Goal: Complete application form

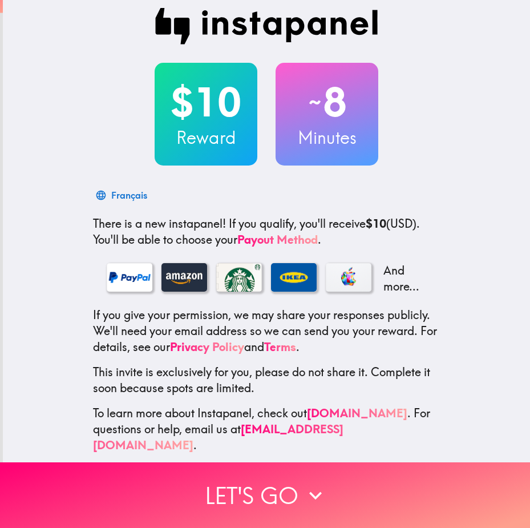
scroll to position [13, 0]
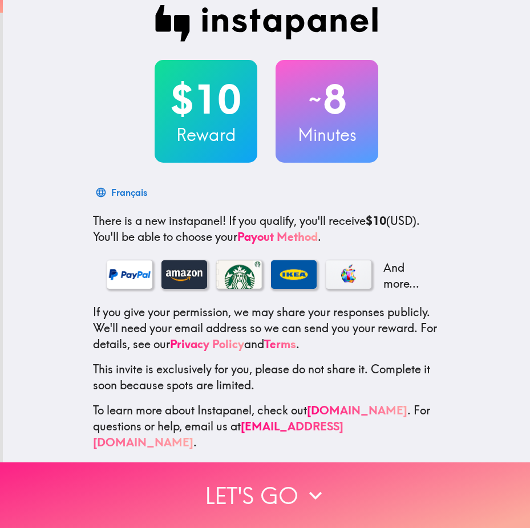
click at [230, 494] on button "Let's go" at bounding box center [265, 495] width 530 height 66
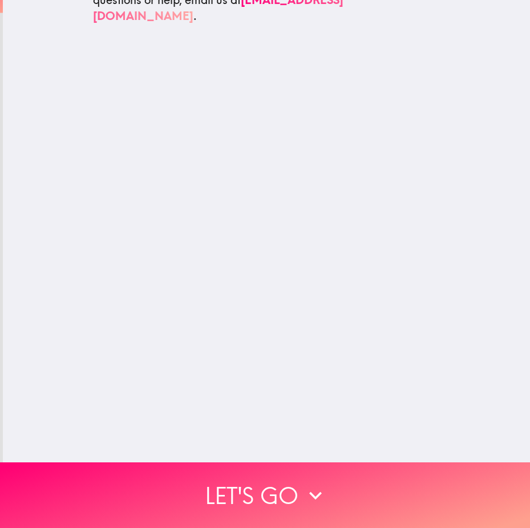
scroll to position [0, 0]
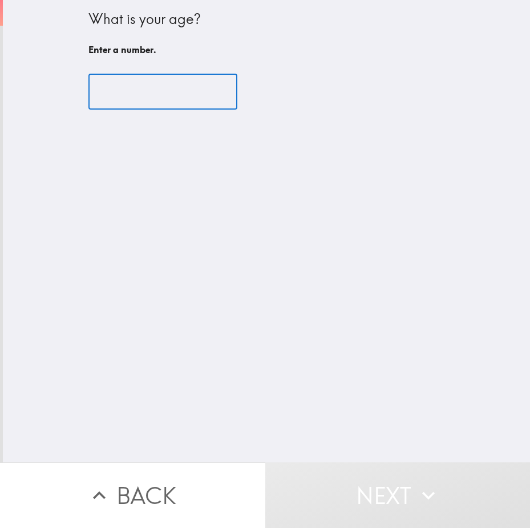
click at [122, 94] on input "number" at bounding box center [162, 91] width 149 height 35
type input "5"
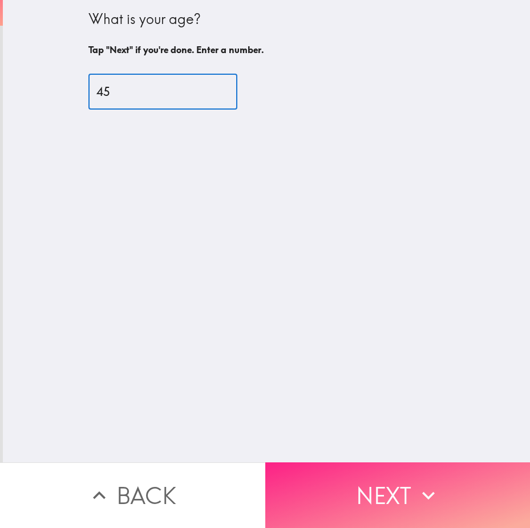
type input "45"
click at [375, 482] on button "Next" at bounding box center [397, 495] width 265 height 66
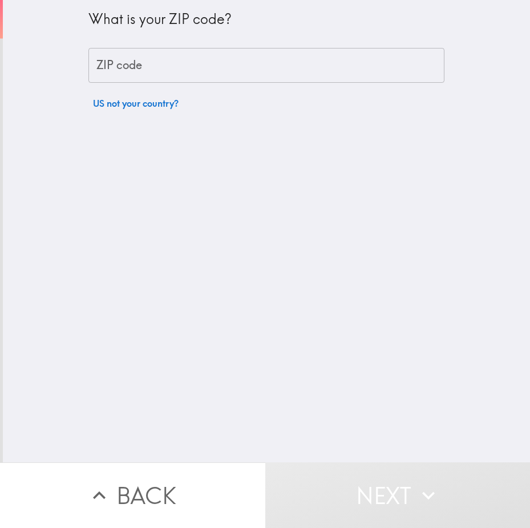
click at [159, 70] on input "ZIP code" at bounding box center [266, 65] width 356 height 35
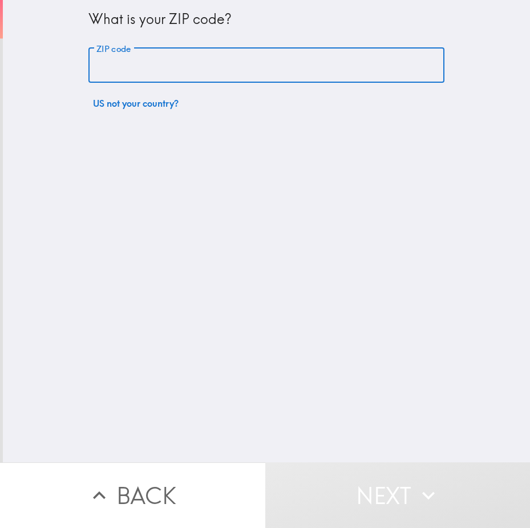
click at [161, 73] on input "ZIP code" at bounding box center [266, 65] width 356 height 35
paste input "33612"
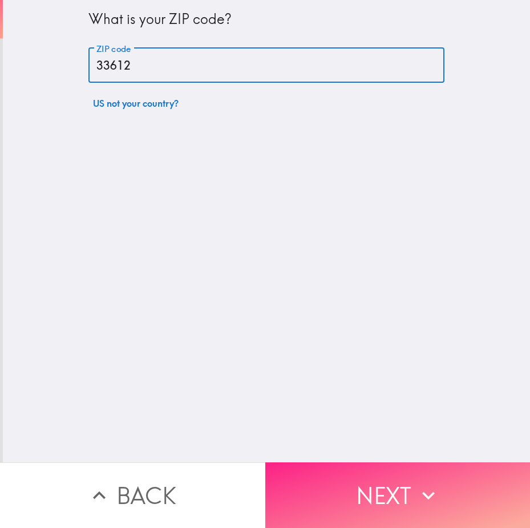
type input "33612"
click at [345, 488] on button "Next" at bounding box center [397, 495] width 265 height 66
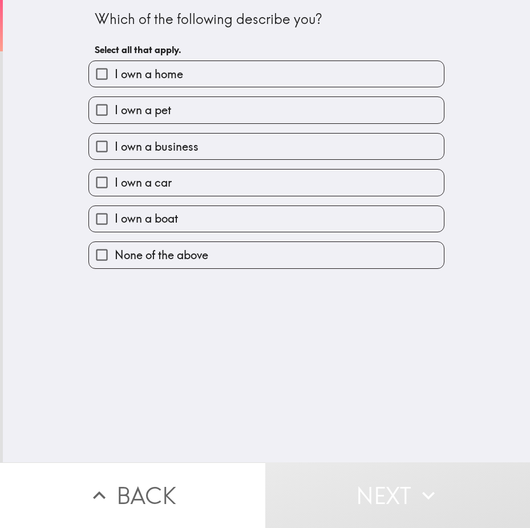
click at [149, 145] on span "I own a business" at bounding box center [157, 147] width 84 height 16
click at [115, 145] on input "I own a business" at bounding box center [102, 146] width 26 height 26
checkbox input "true"
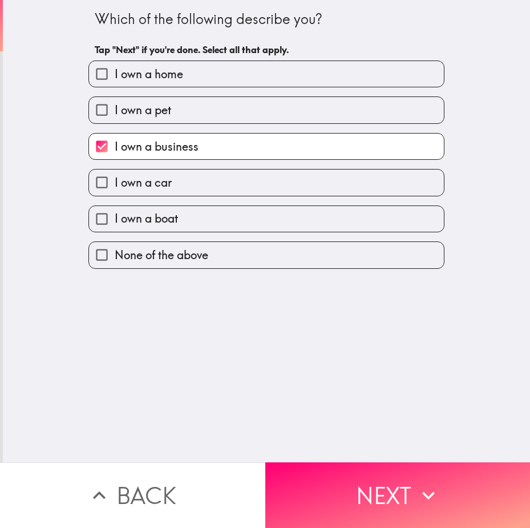
drag, startPoint x: 366, startPoint y: 509, endPoint x: 360, endPoint y: 504, distance: 8.1
click at [366, 509] on button "Next" at bounding box center [397, 495] width 265 height 66
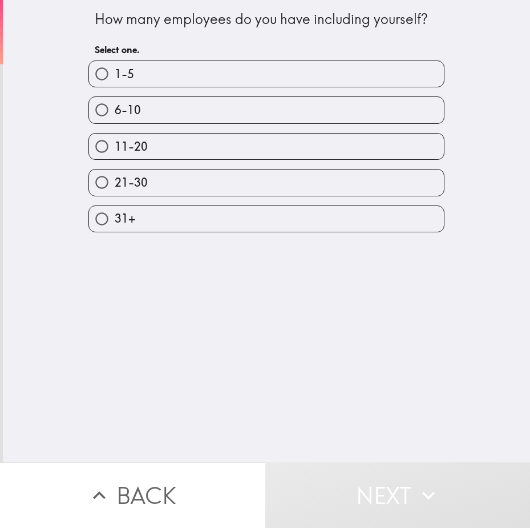
click at [144, 117] on label "6-10" at bounding box center [266, 110] width 355 height 26
click at [115, 117] on input "6-10" at bounding box center [102, 110] width 26 height 26
radio input "true"
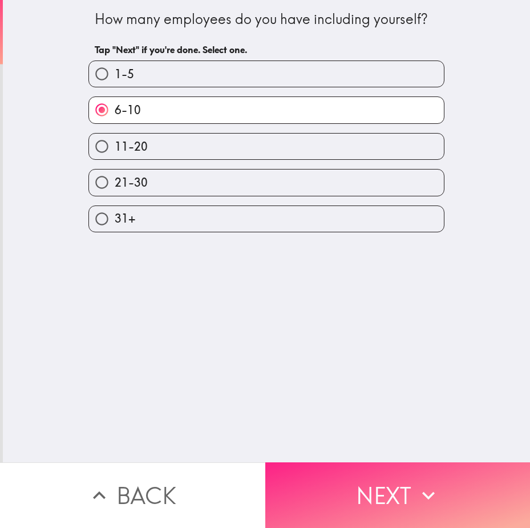
click at [318, 476] on button "Next" at bounding box center [397, 495] width 265 height 66
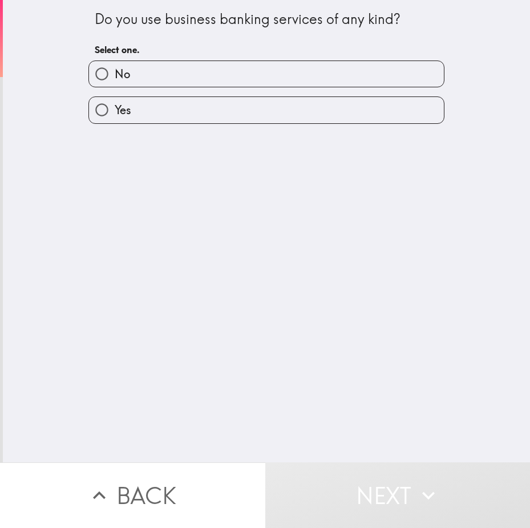
click at [168, 117] on label "Yes" at bounding box center [266, 110] width 355 height 26
click at [115, 117] on input "Yes" at bounding box center [102, 110] width 26 height 26
radio input "true"
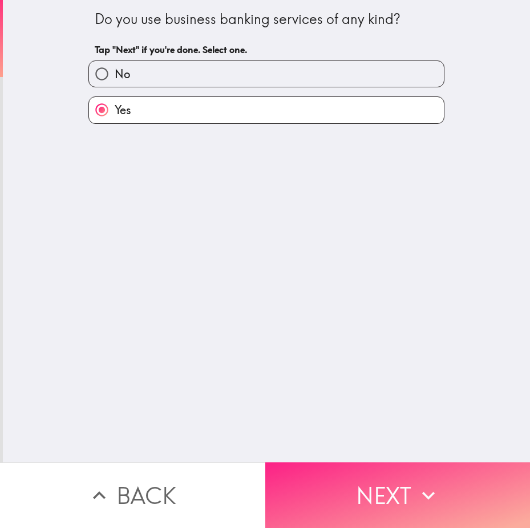
click at [367, 489] on button "Next" at bounding box center [397, 495] width 265 height 66
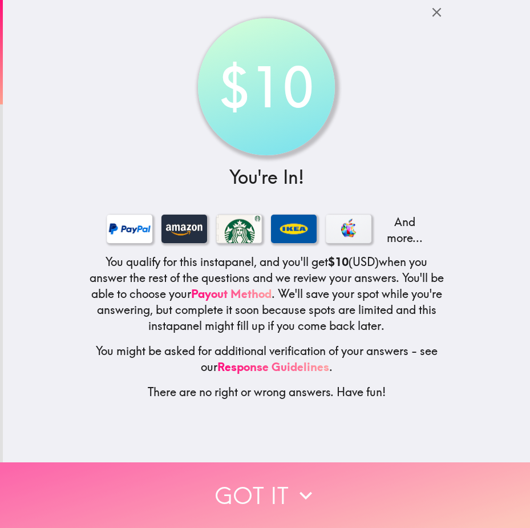
click at [257, 490] on button "Got it" at bounding box center [265, 495] width 530 height 66
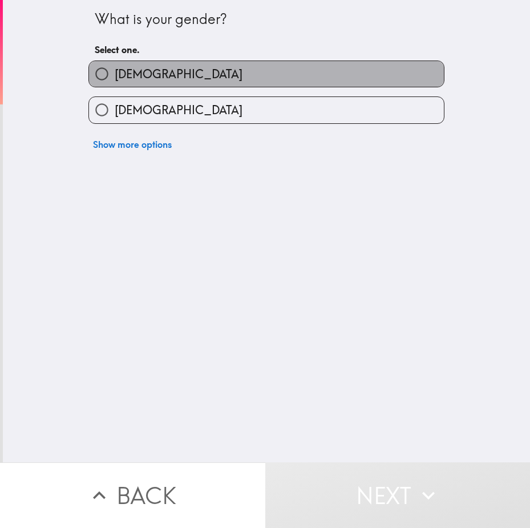
click at [161, 75] on label "[DEMOGRAPHIC_DATA]" at bounding box center [266, 74] width 355 height 26
click at [115, 75] on input "[DEMOGRAPHIC_DATA]" at bounding box center [102, 74] width 26 height 26
radio input "true"
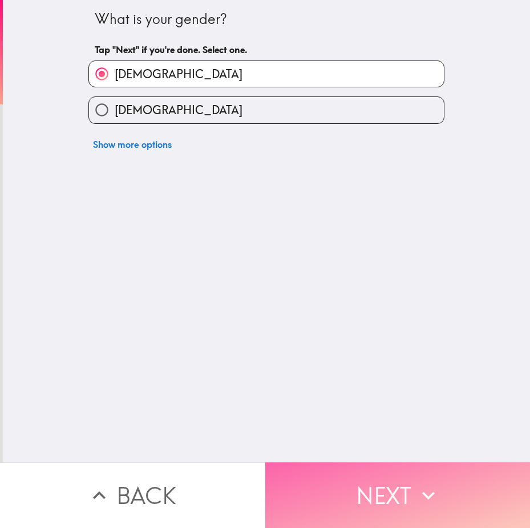
click at [333, 492] on button "Next" at bounding box center [397, 495] width 265 height 66
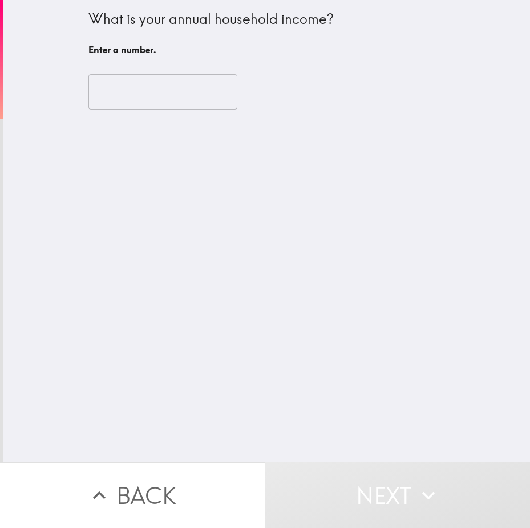
click at [147, 91] on input "number" at bounding box center [162, 91] width 149 height 35
click at [110, 94] on input "number" at bounding box center [162, 91] width 149 height 35
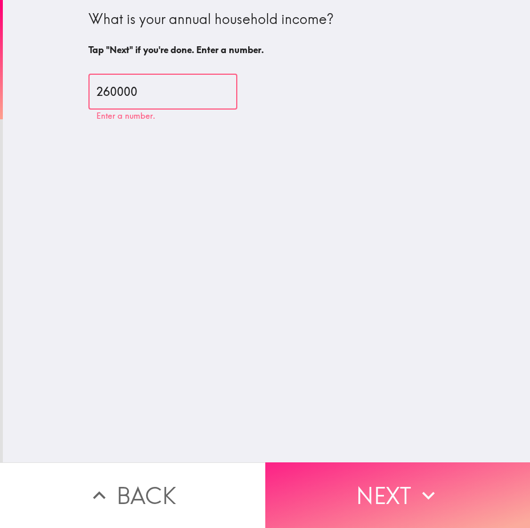
type input "260000"
click at [347, 469] on button "Next" at bounding box center [397, 495] width 265 height 66
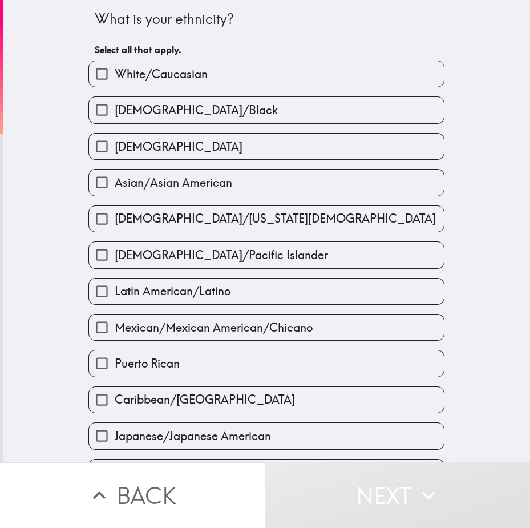
drag, startPoint x: 135, startPoint y: 73, endPoint x: 144, endPoint y: 83, distance: 13.4
click at [135, 73] on span "White/Caucasian" at bounding box center [161, 74] width 93 height 16
click at [115, 73] on input "White/Caucasian" at bounding box center [102, 74] width 26 height 26
checkbox input "true"
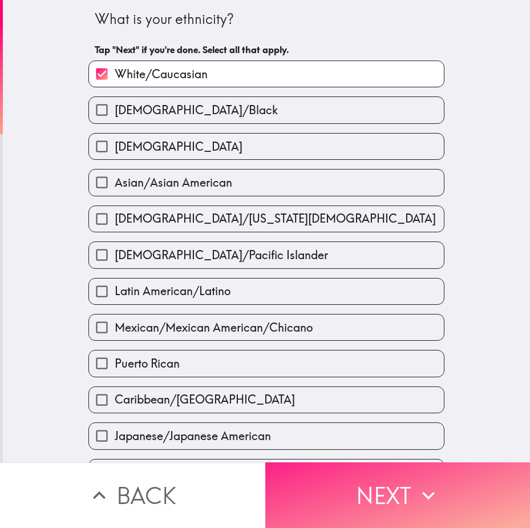
click at [326, 464] on button "Next" at bounding box center [397, 495] width 265 height 66
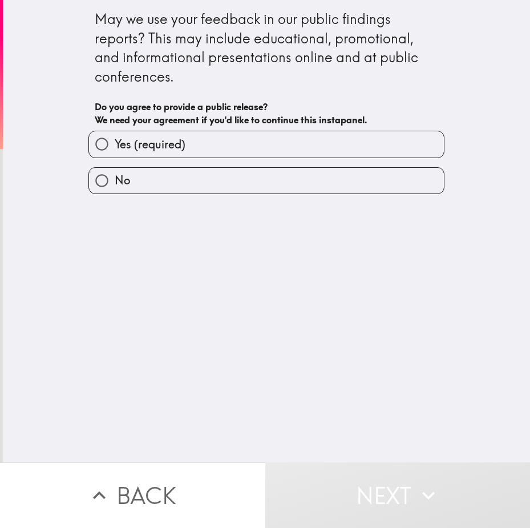
click at [147, 151] on span "Yes (required)" at bounding box center [150, 144] width 71 height 16
click at [115, 151] on input "Yes (required)" at bounding box center [102, 144] width 26 height 26
radio input "true"
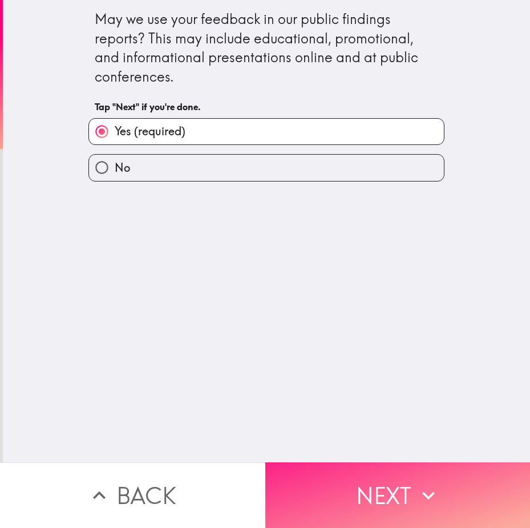
click at [345, 464] on button "Next" at bounding box center [397, 495] width 265 height 66
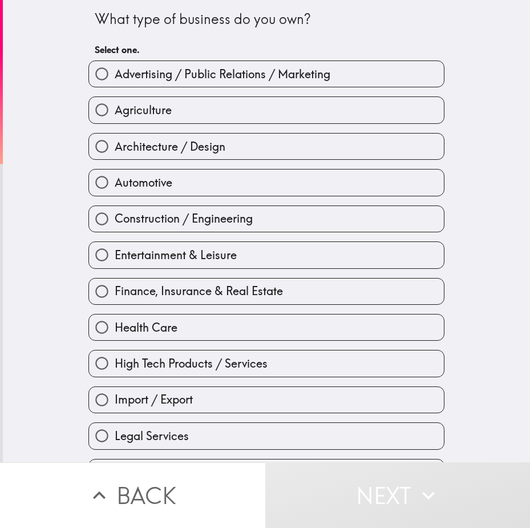
drag, startPoint x: 156, startPoint y: 147, endPoint x: 243, endPoint y: 311, distance: 186.0
click at [156, 147] on span "Architecture / Design" at bounding box center [170, 147] width 111 height 16
click at [115, 147] on input "Architecture / Design" at bounding box center [102, 146] width 26 height 26
radio input "true"
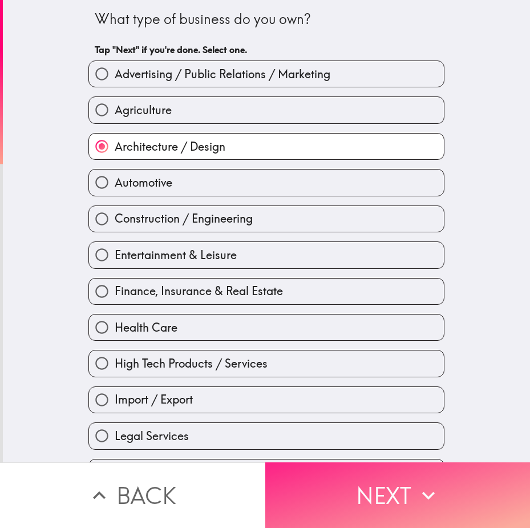
click at [333, 478] on button "Next" at bounding box center [397, 495] width 265 height 66
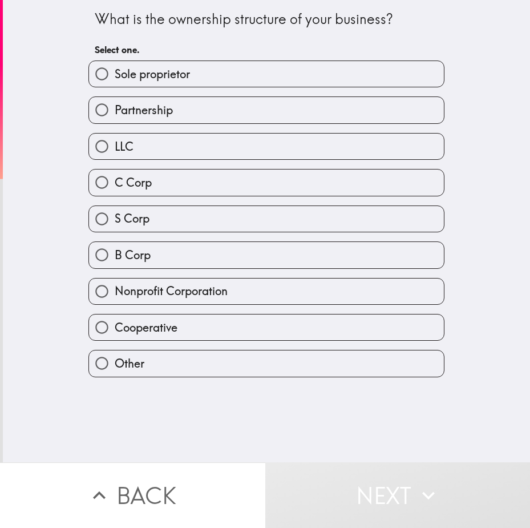
drag, startPoint x: 148, startPoint y: 76, endPoint x: 185, endPoint y: 106, distance: 47.5
click at [148, 76] on span "Sole proprietor" at bounding box center [152, 74] width 75 height 16
click at [115, 76] on input "Sole proprietor" at bounding box center [102, 74] width 26 height 26
radio input "true"
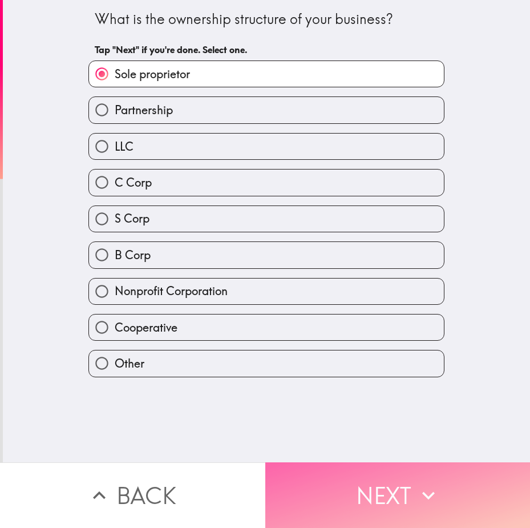
click at [336, 483] on button "Next" at bounding box center [397, 495] width 265 height 66
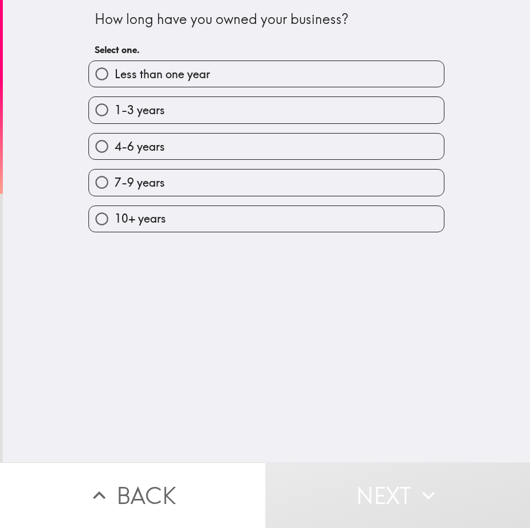
click at [137, 153] on span "4-6 years" at bounding box center [140, 147] width 50 height 16
click at [115, 153] on input "4-6 years" at bounding box center [102, 146] width 26 height 26
radio input "true"
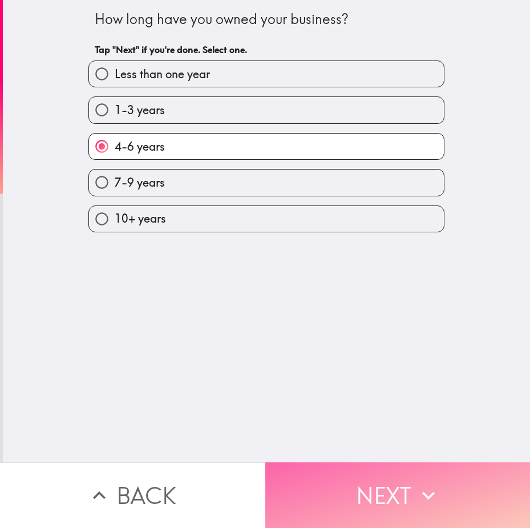
click at [326, 462] on button "Next" at bounding box center [397, 495] width 265 height 66
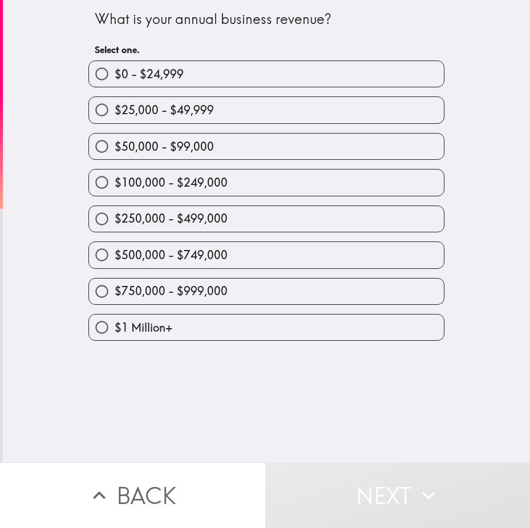
click at [165, 226] on span "$250,000 - $499,000" at bounding box center [171, 218] width 113 height 16
click at [115, 226] on input "$250,000 - $499,000" at bounding box center [102, 219] width 26 height 26
radio input "true"
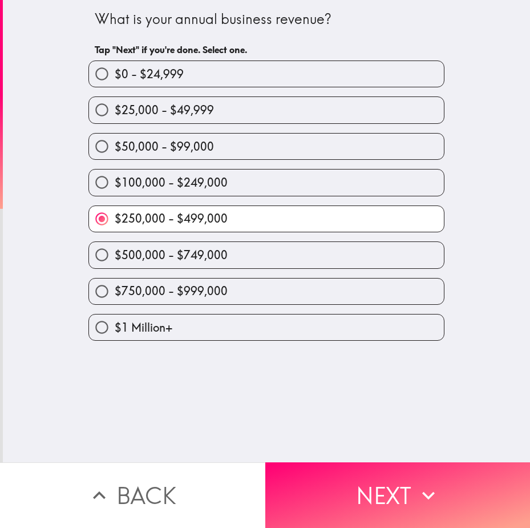
click at [167, 194] on label "$100,000 - $249,000" at bounding box center [266, 182] width 355 height 26
click at [115, 194] on input "$100,000 - $249,000" at bounding box center [102, 182] width 26 height 26
radio input "true"
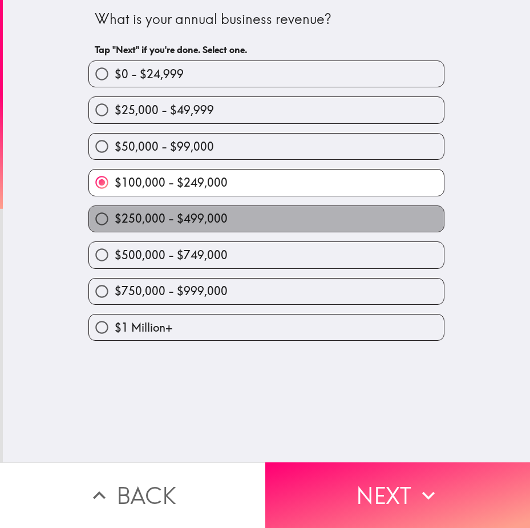
drag, startPoint x: 184, startPoint y: 213, endPoint x: 198, endPoint y: 233, distance: 24.9
click at [184, 214] on span "$250,000 - $499,000" at bounding box center [171, 218] width 113 height 16
click at [115, 214] on input "$250,000 - $499,000" at bounding box center [102, 219] width 26 height 26
radio input "true"
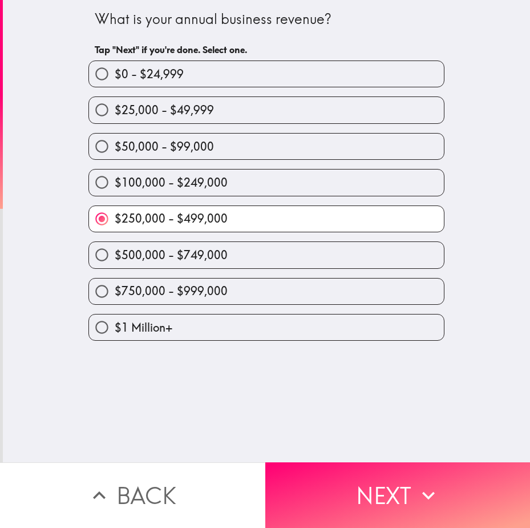
click at [319, 434] on div "What is your annual business revenue? Tap "Next" if you're done. Select one. $0…" at bounding box center [266, 231] width 527 height 462
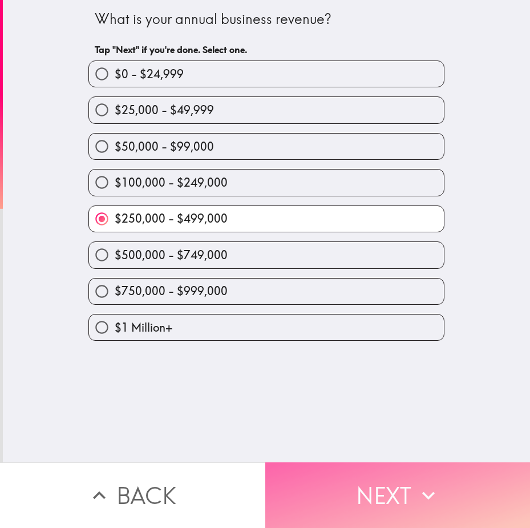
click at [319, 473] on button "Next" at bounding box center [397, 495] width 265 height 66
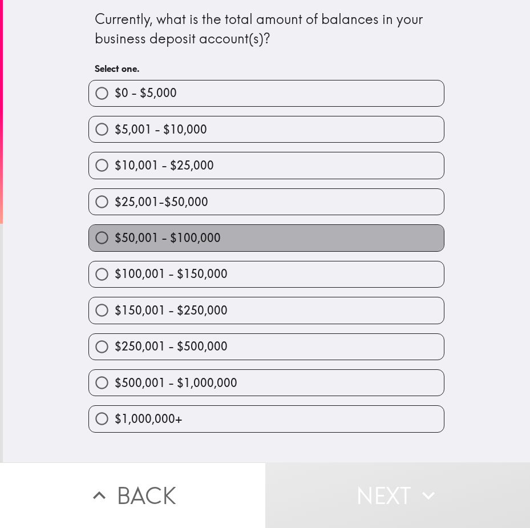
drag, startPoint x: 181, startPoint y: 242, endPoint x: 311, endPoint y: 321, distance: 151.2
click at [182, 242] on span "$50,001 - $100,000" at bounding box center [168, 238] width 106 height 16
click at [115, 242] on input "$50,001 - $100,000" at bounding box center [102, 238] width 26 height 26
radio input "true"
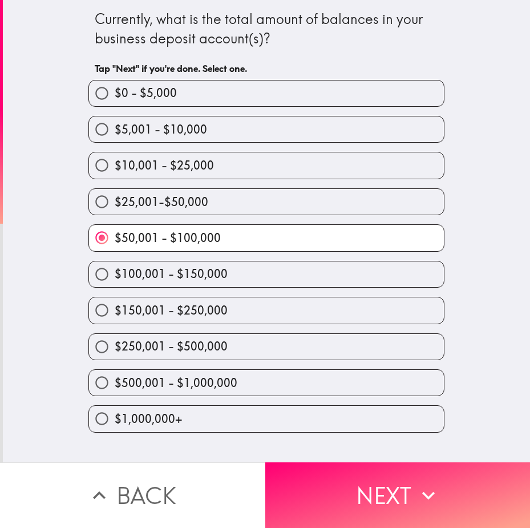
click at [218, 216] on div "$50,001 - $100,000" at bounding box center [261, 233] width 365 height 36
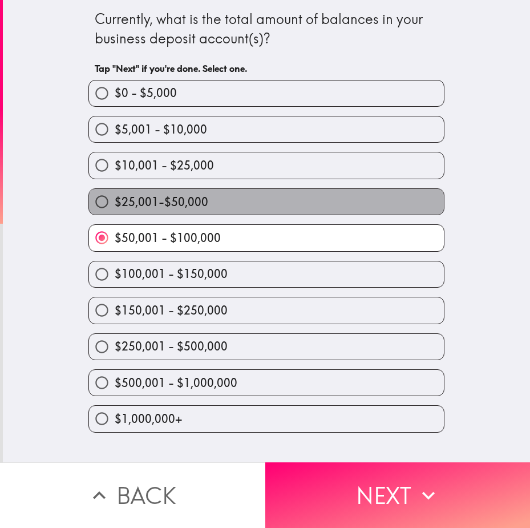
click at [212, 204] on label "$25,001-$50,000" at bounding box center [266, 202] width 355 height 26
click at [115, 204] on input "$25,001-$50,000" at bounding box center [102, 202] width 26 height 26
radio input "true"
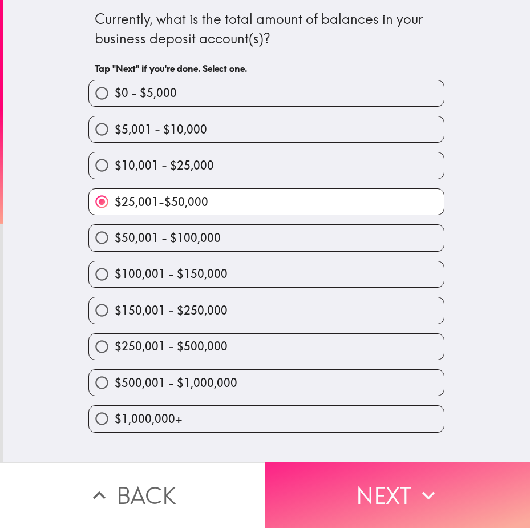
drag, startPoint x: 346, startPoint y: 497, endPoint x: 333, endPoint y: 476, distance: 24.1
click at [346, 496] on button "Next" at bounding box center [397, 495] width 265 height 66
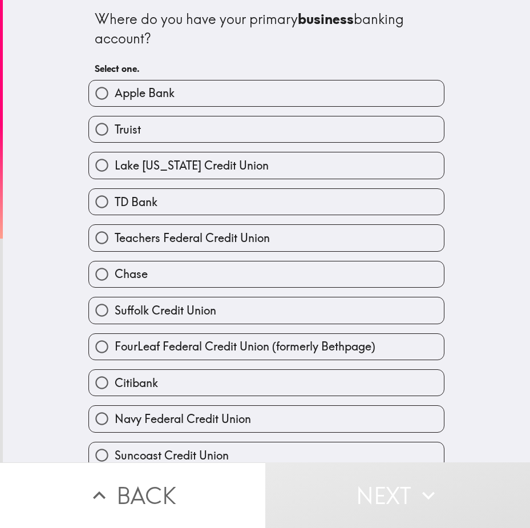
drag, startPoint x: 143, startPoint y: 234, endPoint x: 201, endPoint y: 280, distance: 74.7
click at [201, 280] on div "Apple Bank Truist Lake [US_STATE] Credit Union TD Bank Teachers Federal Credit …" at bounding box center [261, 360] width 365 height 579
click at [138, 204] on span "TD Bank" at bounding box center [136, 202] width 43 height 16
click at [115, 204] on input "TD Bank" at bounding box center [102, 202] width 26 height 26
radio input "true"
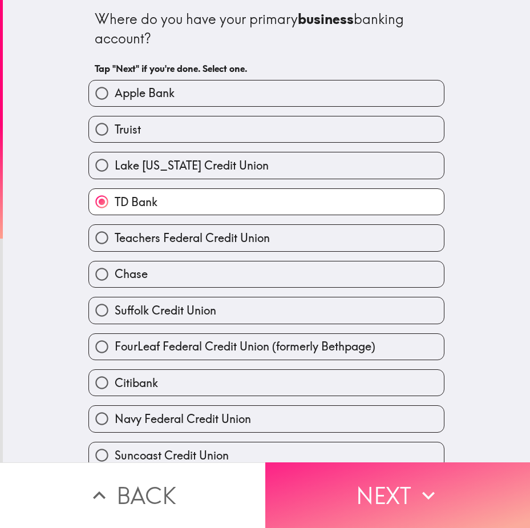
click at [329, 493] on button "Next" at bounding box center [397, 495] width 265 height 66
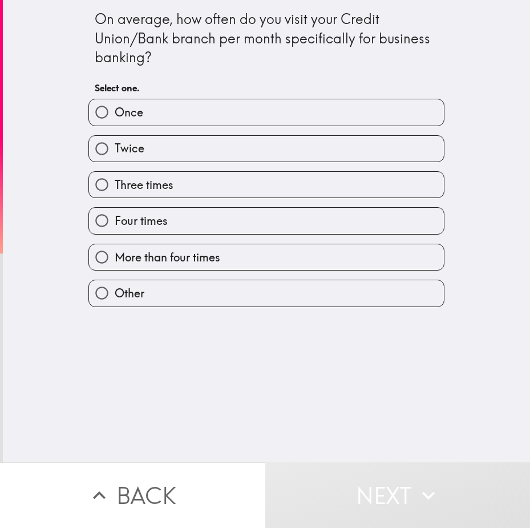
drag, startPoint x: 152, startPoint y: 167, endPoint x: 188, endPoint y: 177, distance: 37.5
click at [152, 167] on div "Three times" at bounding box center [261, 180] width 365 height 36
click at [221, 139] on label "Twice" at bounding box center [266, 149] width 355 height 26
click at [115, 139] on input "Twice" at bounding box center [102, 149] width 26 height 26
radio input "true"
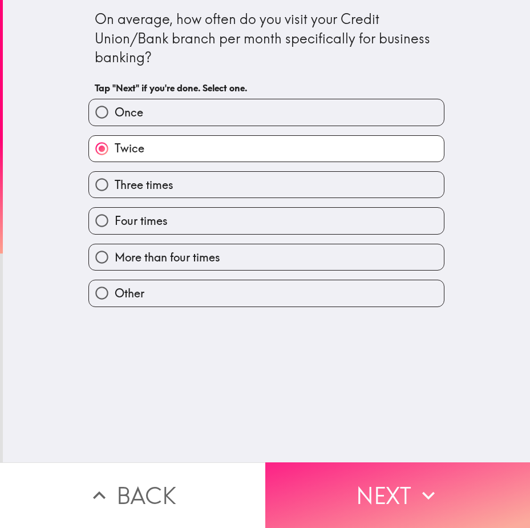
click at [327, 497] on button "Next" at bounding box center [397, 495] width 265 height 66
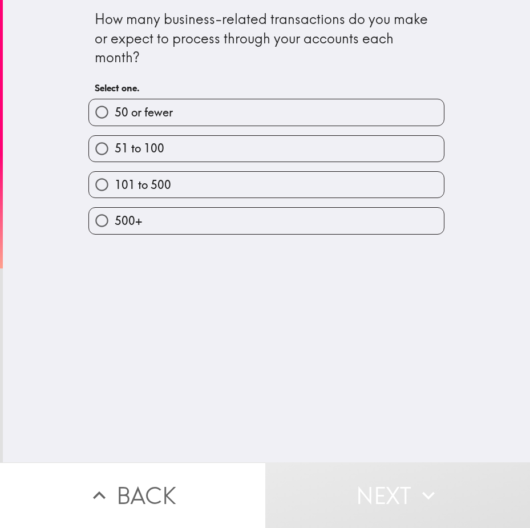
click at [161, 147] on label "51 to 100" at bounding box center [266, 149] width 355 height 26
click at [115, 147] on input "51 to 100" at bounding box center [102, 149] width 26 height 26
radio input "true"
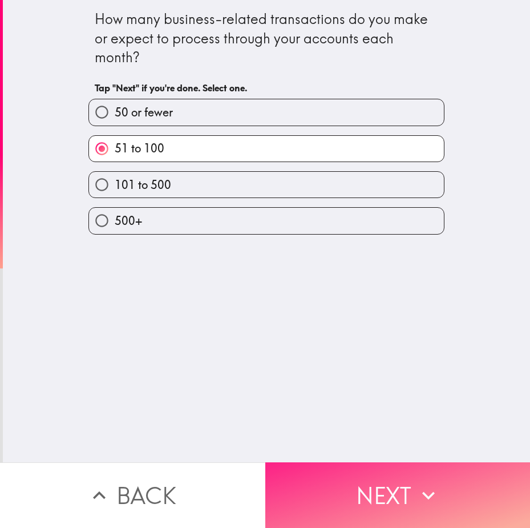
click at [338, 473] on button "Next" at bounding box center [397, 495] width 265 height 66
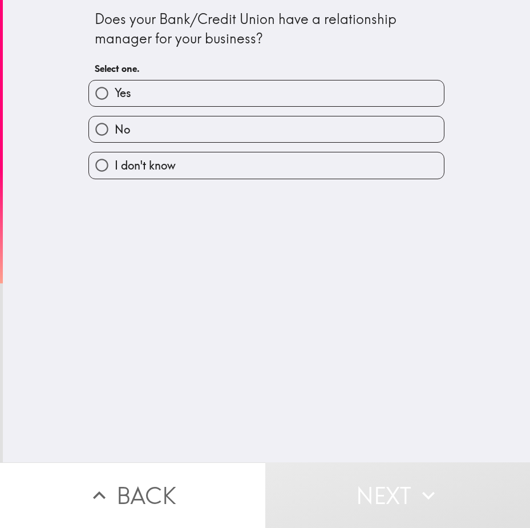
click at [152, 95] on label "Yes" at bounding box center [266, 93] width 355 height 26
click at [115, 95] on input "Yes" at bounding box center [102, 93] width 26 height 26
radio input "true"
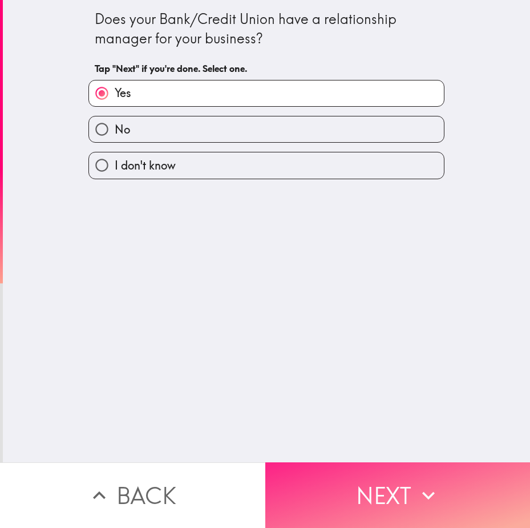
click at [327, 472] on button "Next" at bounding box center [397, 495] width 265 height 66
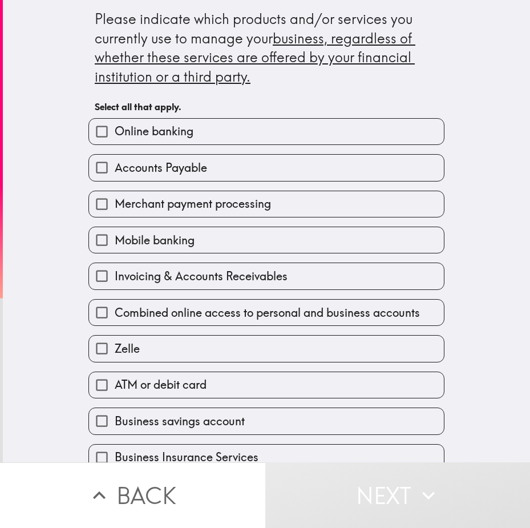
click at [167, 181] on div "Merchant payment processing" at bounding box center [261, 199] width 365 height 36
click at [185, 211] on span "Merchant payment processing" at bounding box center [193, 204] width 156 height 16
click at [115, 211] on input "Merchant payment processing" at bounding box center [102, 204] width 26 height 26
checkbox input "true"
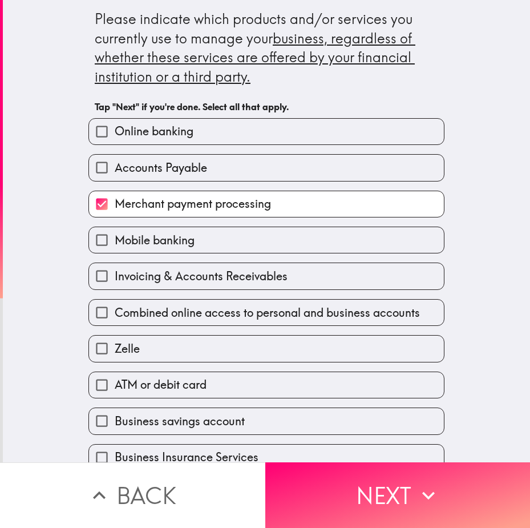
click at [164, 277] on span "Invoicing & Accounts Receivables" at bounding box center [201, 276] width 173 height 16
click at [115, 277] on input "Invoicing & Accounts Receivables" at bounding box center [102, 276] width 26 height 26
checkbox input "true"
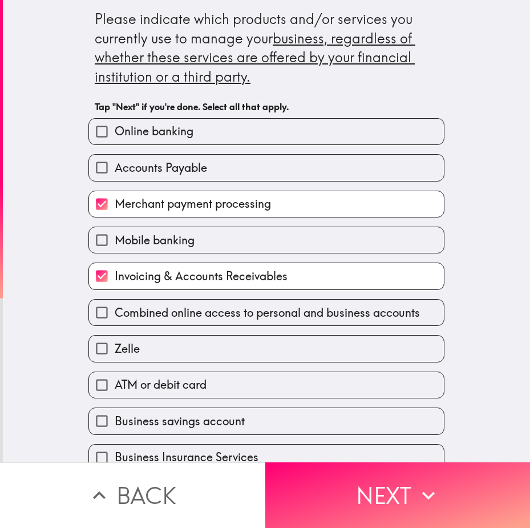
click at [165, 376] on span "ATM or debit card" at bounding box center [161, 384] width 92 height 16
click at [115, 376] on input "ATM or debit card" at bounding box center [102, 385] width 26 height 26
checkbox input "true"
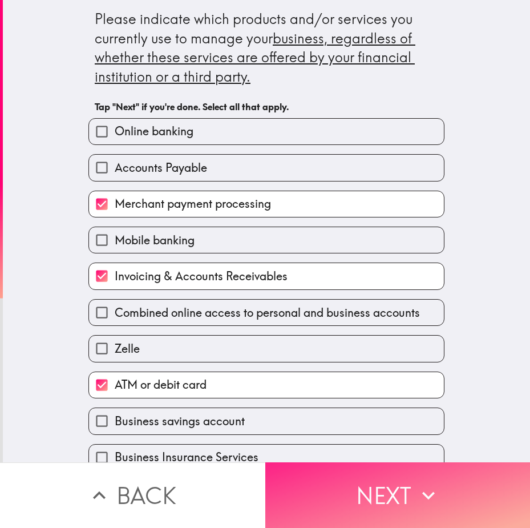
click at [365, 482] on button "Next" at bounding box center [397, 495] width 265 height 66
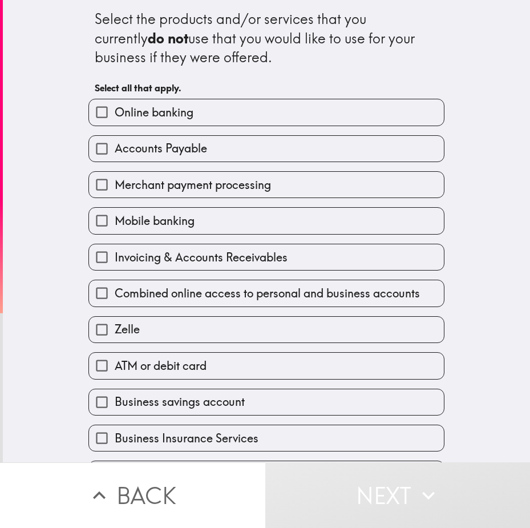
click at [202, 305] on label "Combined online access to personal and business accounts" at bounding box center [266, 293] width 355 height 26
click at [115, 305] on input "Combined online access to personal and business accounts" at bounding box center [102, 293] width 26 height 26
checkbox input "true"
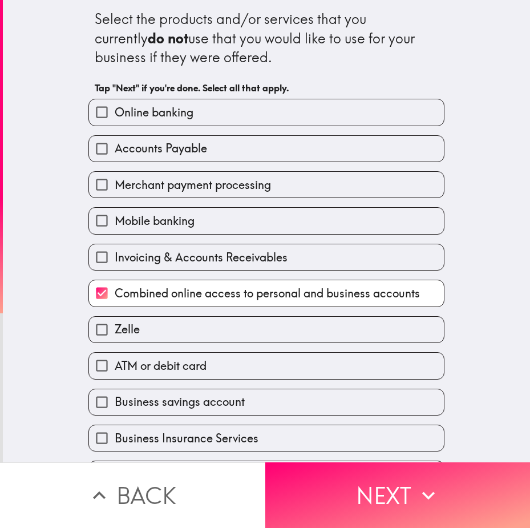
click at [194, 238] on div "Invoicing & Accounts Receivables" at bounding box center [261, 252] width 365 height 36
drag, startPoint x: 200, startPoint y: 203, endPoint x: 224, endPoint y: 226, distance: 33.5
click at [201, 203] on div "Mobile banking" at bounding box center [261, 216] width 365 height 36
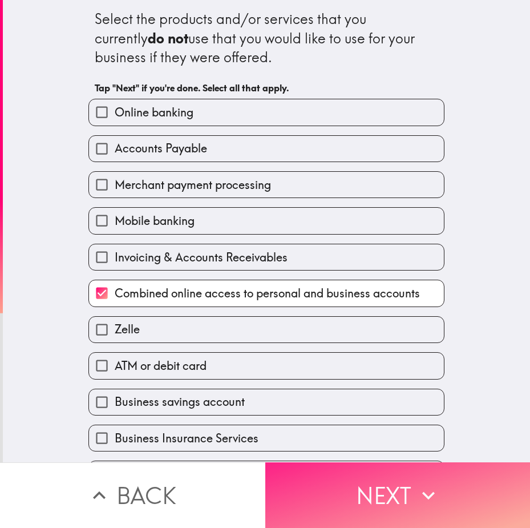
click at [353, 462] on button "Next" at bounding box center [397, 495] width 265 height 66
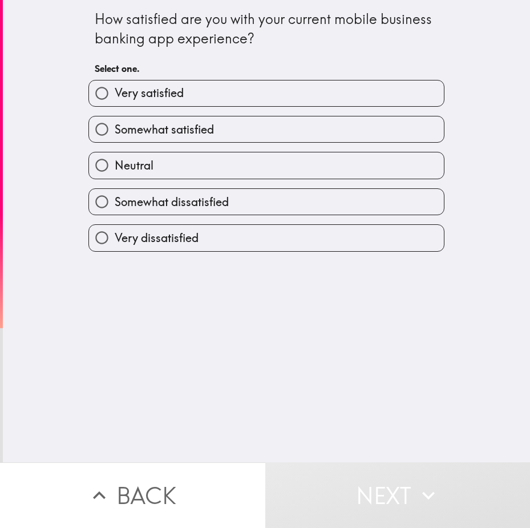
click at [169, 131] on span "Somewhat satisfied" at bounding box center [164, 129] width 99 height 16
click at [115, 131] on input "Somewhat satisfied" at bounding box center [102, 129] width 26 height 26
radio input "true"
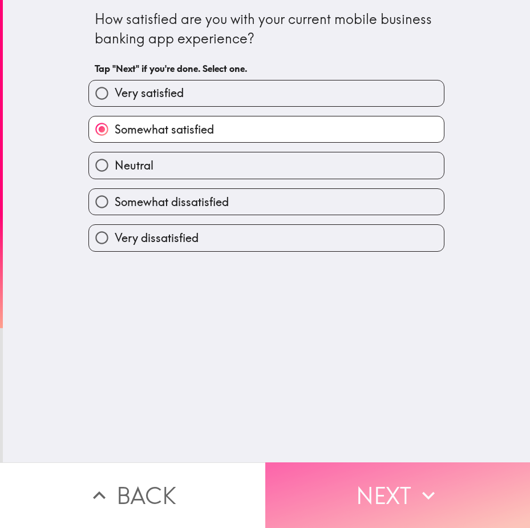
click at [342, 477] on button "Next" at bounding box center [397, 495] width 265 height 66
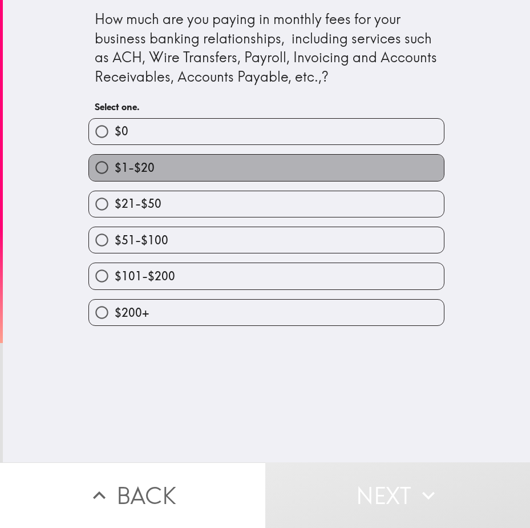
click at [150, 167] on label "$1-$20" at bounding box center [266, 168] width 355 height 26
click at [115, 167] on input "$1-$20" at bounding box center [102, 168] width 26 height 26
radio input "true"
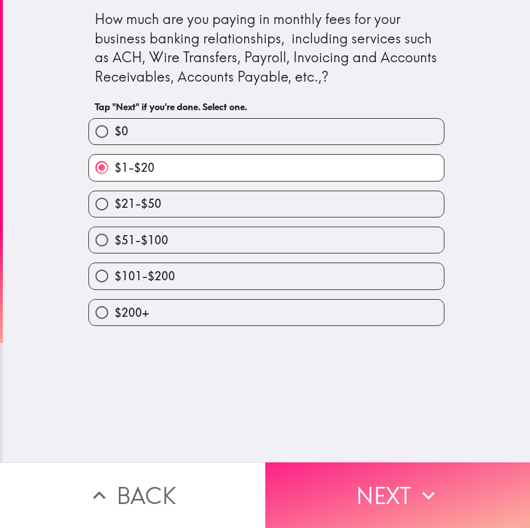
click at [335, 483] on button "Next" at bounding box center [397, 495] width 265 height 66
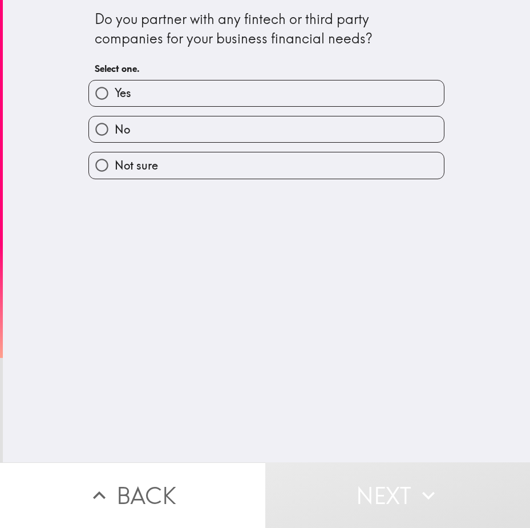
drag, startPoint x: 149, startPoint y: 92, endPoint x: 220, endPoint y: 198, distance: 127.2
click at [149, 93] on label "Yes" at bounding box center [266, 93] width 355 height 26
click at [115, 93] on input "Yes" at bounding box center [102, 93] width 26 height 26
radio input "true"
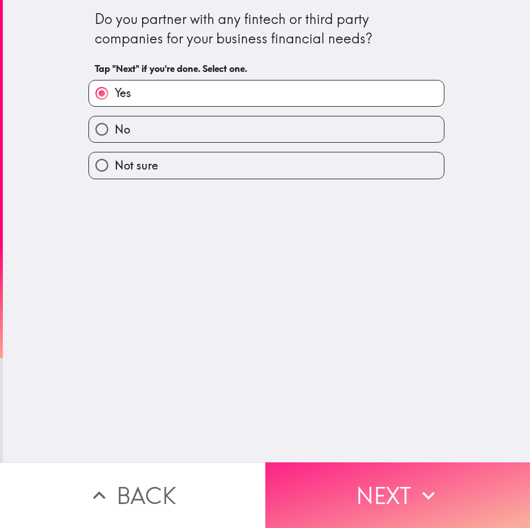
click at [326, 466] on button "Next" at bounding box center [397, 495] width 265 height 66
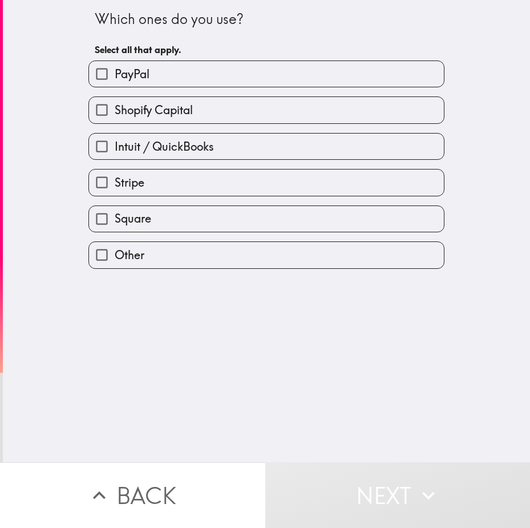
click at [155, 77] on label "PayPal" at bounding box center [266, 74] width 355 height 26
click at [115, 77] on input "PayPal" at bounding box center [102, 74] width 26 height 26
checkbox input "true"
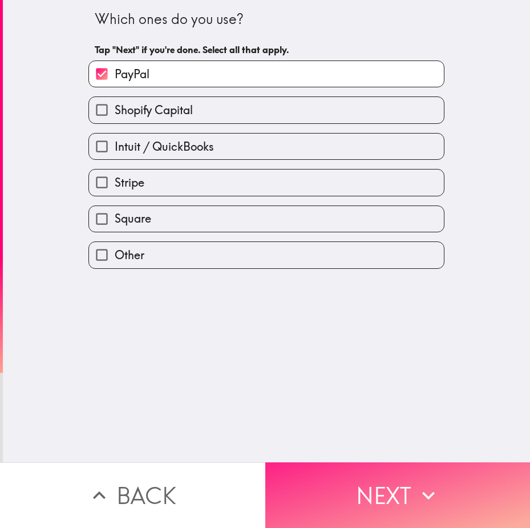
click at [326, 469] on button "Next" at bounding box center [397, 495] width 265 height 66
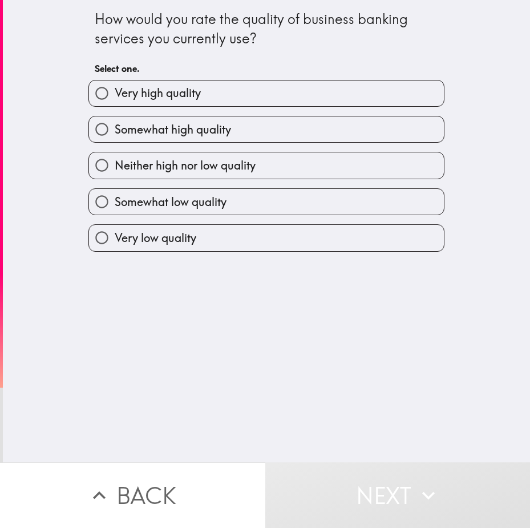
click at [129, 130] on span "Somewhat high quality" at bounding box center [173, 129] width 116 height 16
click at [115, 130] on input "Somewhat high quality" at bounding box center [102, 129] width 26 height 26
radio input "true"
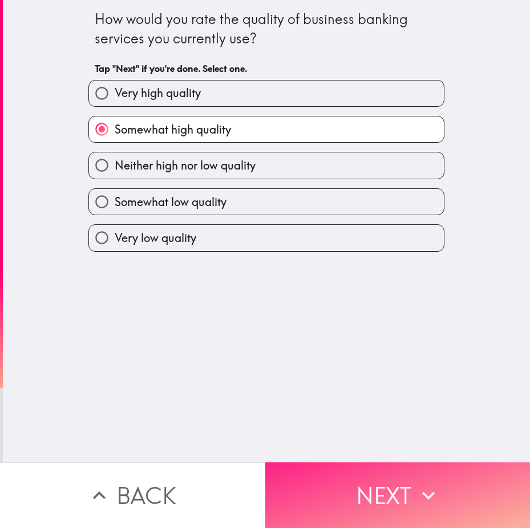
click at [331, 480] on button "Next" at bounding box center [397, 495] width 265 height 66
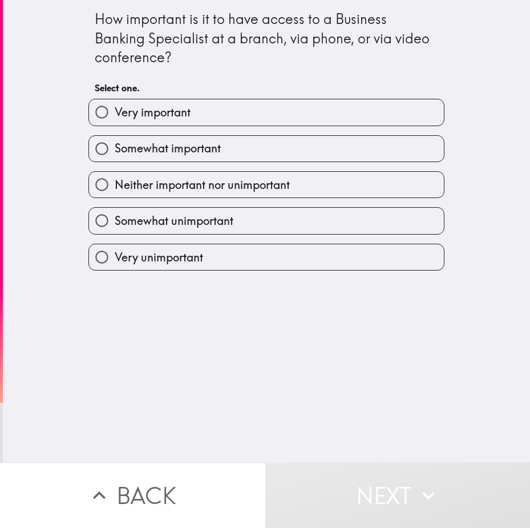
click at [128, 154] on span "Somewhat important" at bounding box center [168, 148] width 106 height 16
click at [115, 154] on input "Somewhat important" at bounding box center [102, 149] width 26 height 26
radio input "true"
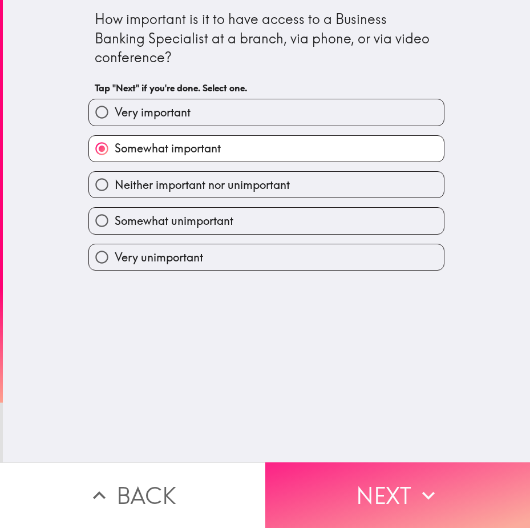
click at [343, 462] on button "Next" at bounding box center [397, 495] width 265 height 66
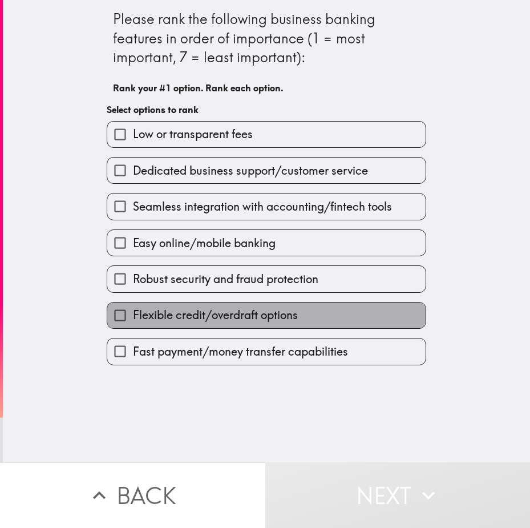
click at [179, 317] on span "Flexible credit/overdraft options" at bounding box center [215, 315] width 165 height 16
click at [133, 317] on input "Flexible credit/overdraft options" at bounding box center [120, 315] width 26 height 26
drag, startPoint x: 179, startPoint y: 285, endPoint x: 179, endPoint y: 273, distance: 12.0
click at [179, 251] on span "Easy online/mobile banking" at bounding box center [204, 243] width 143 height 16
click at [133, 256] on input "Easy online/mobile banking" at bounding box center [120, 243] width 26 height 26
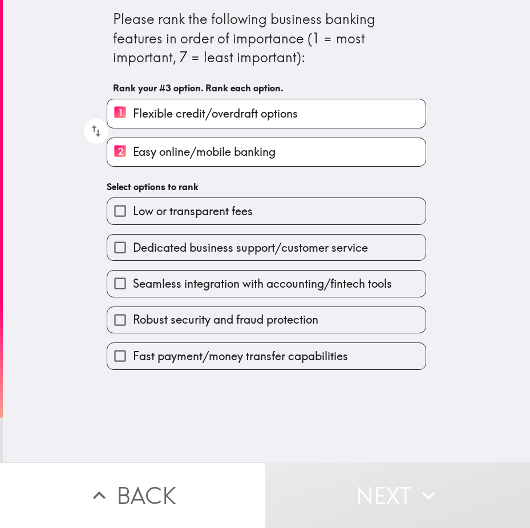
drag, startPoint x: 179, startPoint y: 270, endPoint x: 179, endPoint y: 235, distance: 34.8
click at [179, 266] on div "Seamless integration with accounting/fintech tools" at bounding box center [262, 279] width 329 height 36
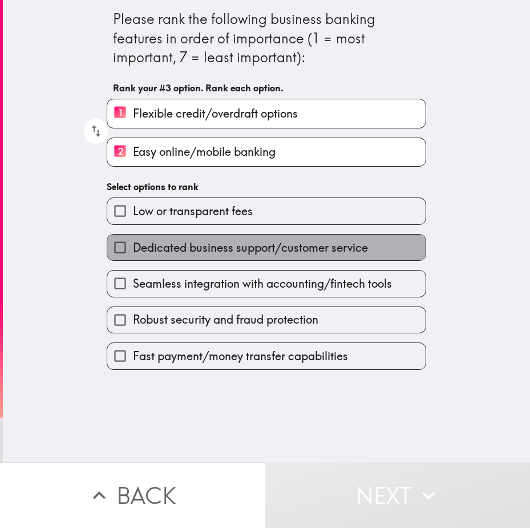
drag, startPoint x: 179, startPoint y: 235, endPoint x: 180, endPoint y: 204, distance: 30.8
click at [179, 225] on div "Dedicated business support/customer service" at bounding box center [262, 243] width 329 height 36
click at [180, 204] on span "Low or transparent fees" at bounding box center [193, 211] width 120 height 16
click at [133, 204] on input "Low or transparent fees" at bounding box center [120, 211] width 26 height 26
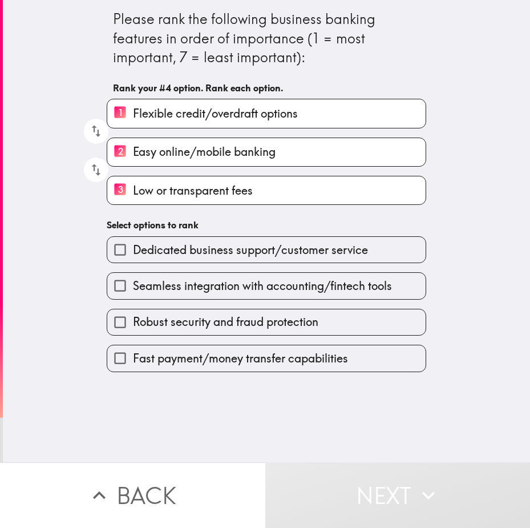
drag, startPoint x: 181, startPoint y: 226, endPoint x: 183, endPoint y: 270, distance: 44.5
click at [183, 233] on div "Please rank the following business banking features in order of importance (1 =…" at bounding box center [266, 186] width 365 height 372
drag, startPoint x: 183, startPoint y: 270, endPoint x: 183, endPoint y: 282, distance: 12.0
click at [183, 275] on div "Seamless integration with accounting/fintech tools" at bounding box center [262, 281] width 329 height 36
drag, startPoint x: 183, startPoint y: 282, endPoint x: 187, endPoint y: 303, distance: 21.5
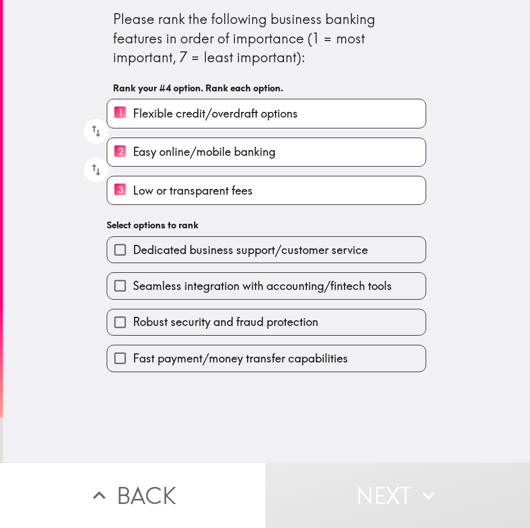
click at [183, 285] on span "Seamless integration with accounting/fintech tools" at bounding box center [262, 286] width 259 height 16
click at [133, 285] on input "Seamless integration with accounting/fintech tools" at bounding box center [120, 286] width 26 height 26
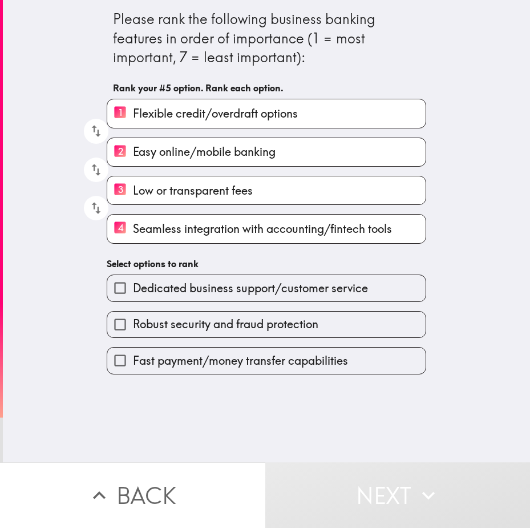
drag, startPoint x: 190, startPoint y: 318, endPoint x: 193, endPoint y: 343, distance: 25.3
click at [190, 322] on span "Robust security and fraud protection" at bounding box center [225, 324] width 185 height 16
click at [133, 322] on input "Robust security and fraud protection" at bounding box center [120, 324] width 26 height 26
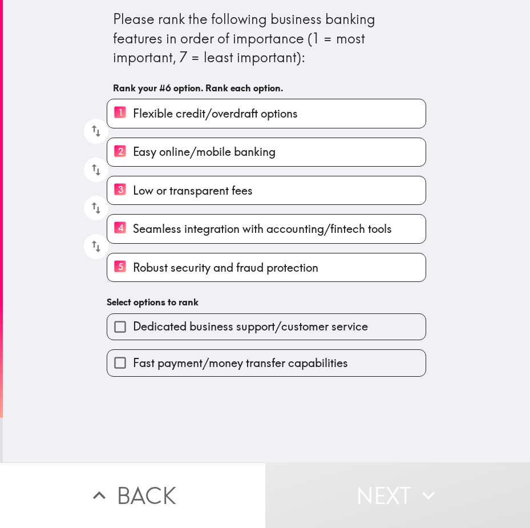
drag, startPoint x: 193, startPoint y: 343, endPoint x: 189, endPoint y: 366, distance: 22.7
click at [193, 346] on div "Fast payment/money transfer capabilities" at bounding box center [262, 358] width 329 height 36
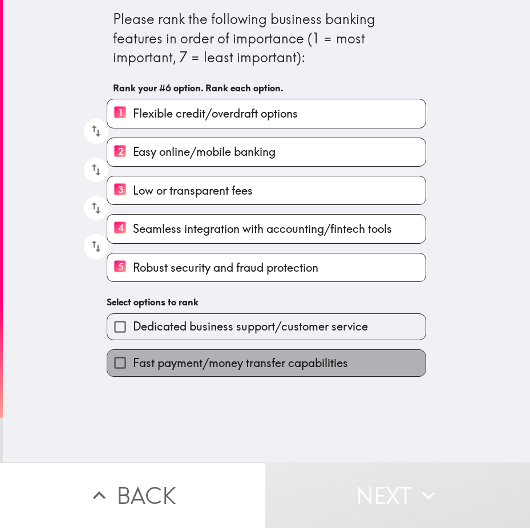
click at [189, 366] on span "Fast payment/money transfer capabilities" at bounding box center [240, 363] width 215 height 16
click at [133, 366] on input "Fast payment/money transfer capabilities" at bounding box center [120, 363] width 26 height 26
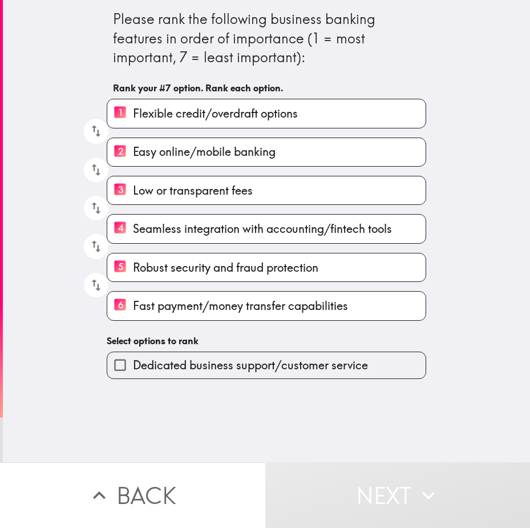
click at [192, 325] on div "Please rank the following business banking features in order of importance (1 =…" at bounding box center [266, 189] width 365 height 379
click at [192, 353] on div "Dedicated business support/customer service" at bounding box center [262, 360] width 329 height 36
click at [193, 366] on span "Dedicated business support/customer service" at bounding box center [250, 365] width 235 height 16
click at [133, 366] on input "Dedicated business support/customer service" at bounding box center [120, 365] width 26 height 26
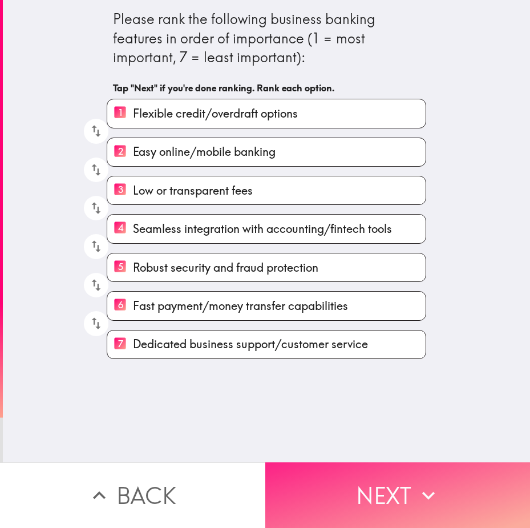
click at [327, 483] on button "Next" at bounding box center [397, 495] width 265 height 66
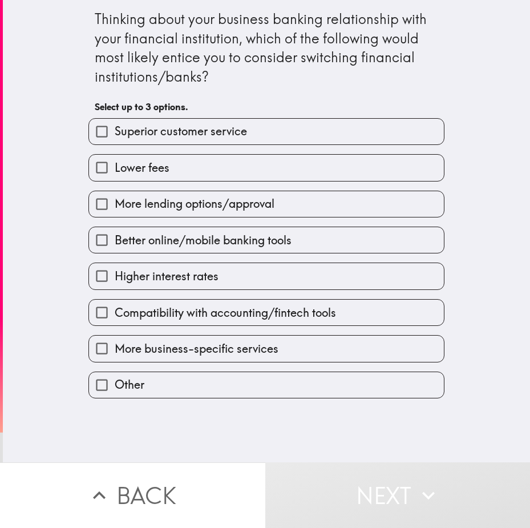
click at [189, 219] on div "Better online/mobile banking tools" at bounding box center [261, 235] width 365 height 36
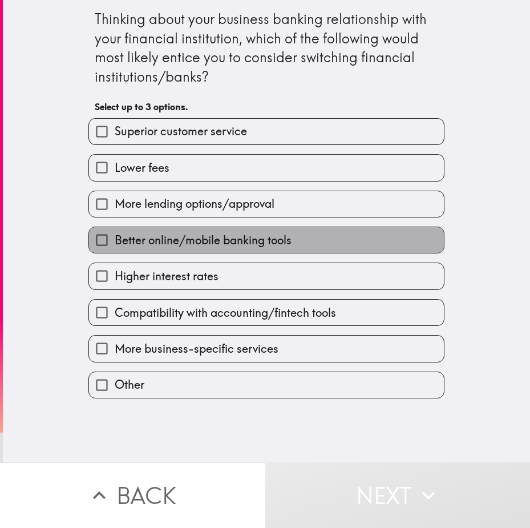
drag, startPoint x: 177, startPoint y: 248, endPoint x: 164, endPoint y: 299, distance: 53.0
click at [176, 254] on div "Superior customer service Lower fees More lending options/approval Better onlin…" at bounding box center [261, 253] width 365 height 289
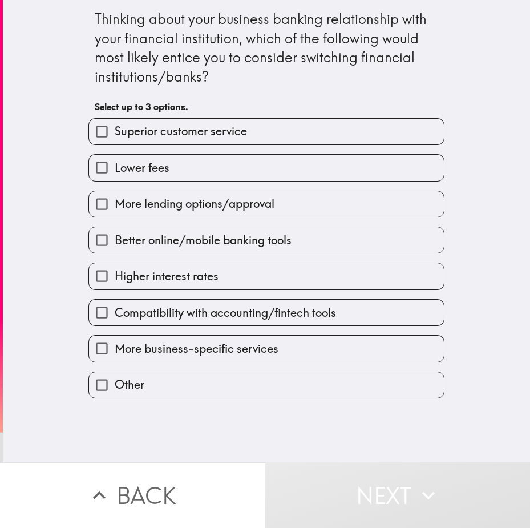
click at [139, 177] on label "Lower fees" at bounding box center [266, 168] width 355 height 26
click at [115, 177] on input "Lower fees" at bounding box center [102, 168] width 26 height 26
checkbox input "true"
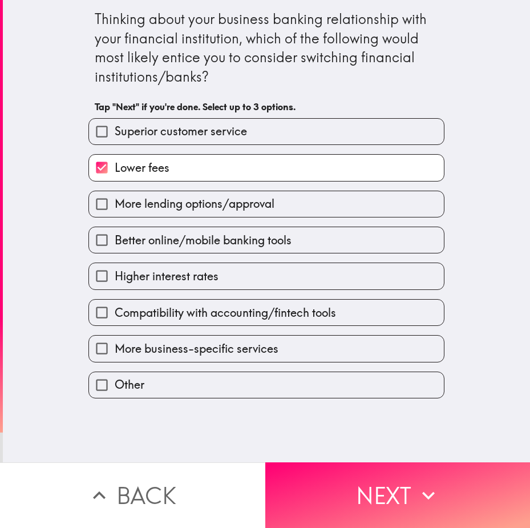
click at [131, 223] on div "Better online/mobile banking tools" at bounding box center [261, 235] width 365 height 36
click at [149, 278] on span "Higher interest rates" at bounding box center [167, 276] width 104 height 16
click at [115, 278] on input "Higher interest rates" at bounding box center [102, 276] width 26 height 26
checkbox input "true"
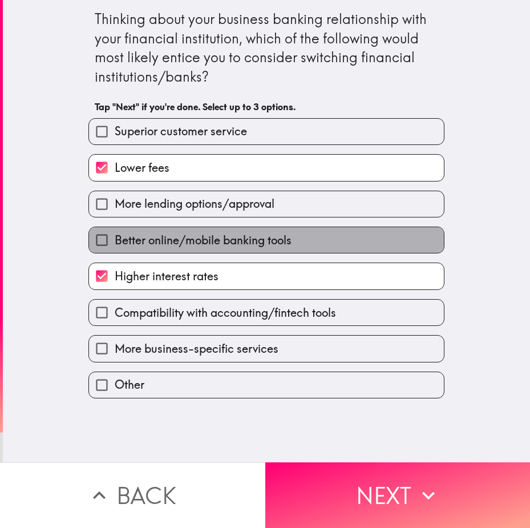
click at [172, 241] on span "Better online/mobile banking tools" at bounding box center [203, 240] width 177 height 16
click at [115, 241] on input "Better online/mobile banking tools" at bounding box center [102, 240] width 26 height 26
checkbox input "true"
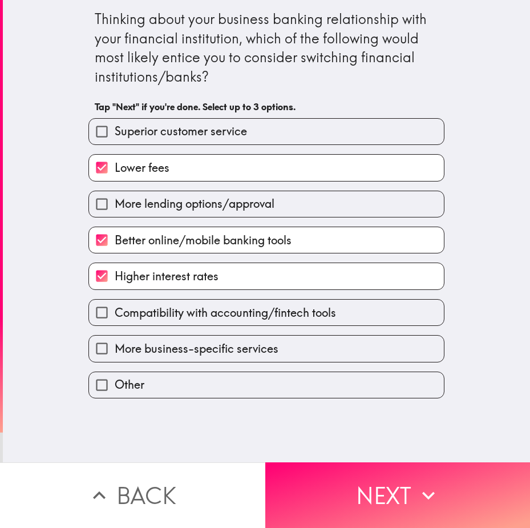
drag, startPoint x: 362, startPoint y: 452, endPoint x: 353, endPoint y: 464, distance: 14.7
click at [361, 462] on button "Next" at bounding box center [397, 495] width 265 height 66
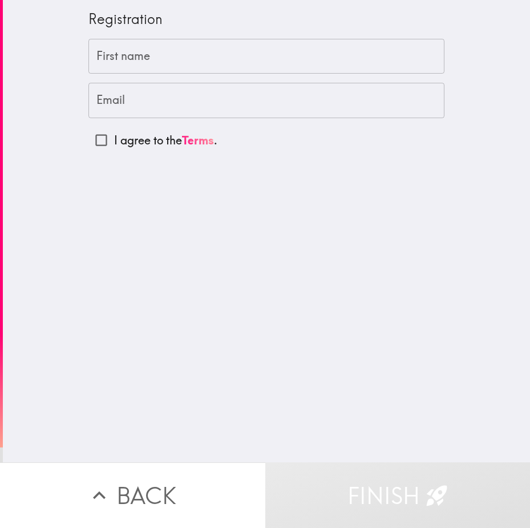
drag, startPoint x: 120, startPoint y: 59, endPoint x: 106, endPoint y: 71, distance: 18.2
click at [121, 58] on input "First name" at bounding box center [266, 56] width 356 height 35
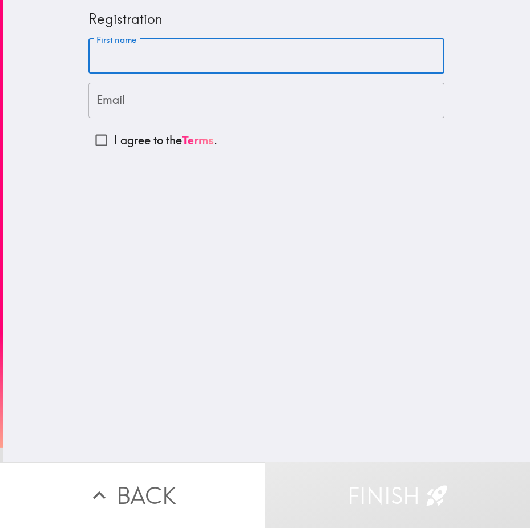
paste input "[PERSON_NAME]"
type input "[PERSON_NAME]"
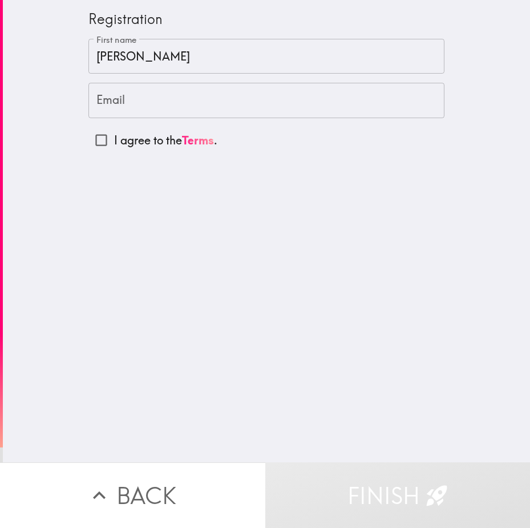
click at [123, 99] on input "Email" at bounding box center [266, 100] width 356 height 35
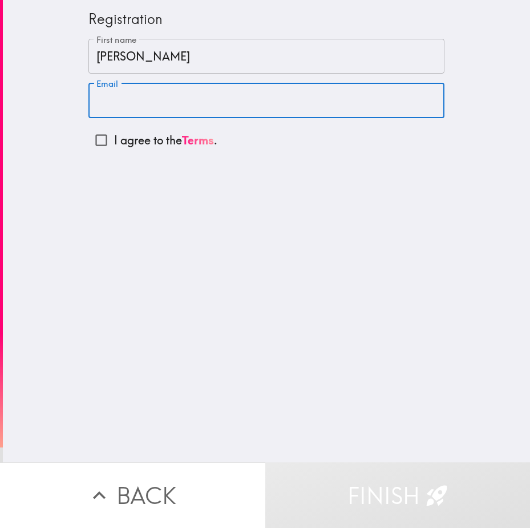
paste input "[EMAIL_ADDRESS][DOMAIN_NAME]"
type input "[EMAIL_ADDRESS][DOMAIN_NAME]"
click at [94, 143] on input "I agree to the Terms ." at bounding box center [101, 140] width 26 height 26
checkbox input "true"
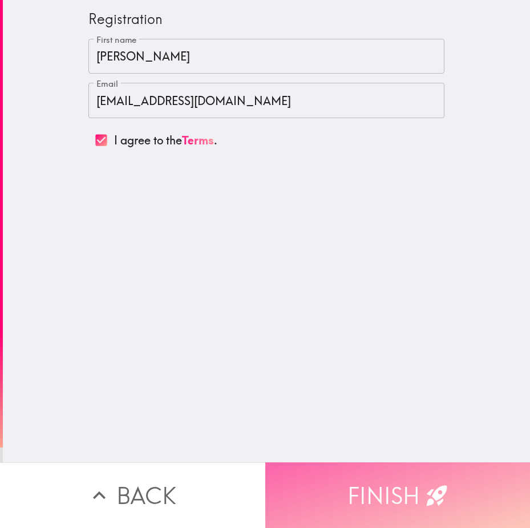
click at [345, 487] on button "Finish" at bounding box center [397, 495] width 265 height 66
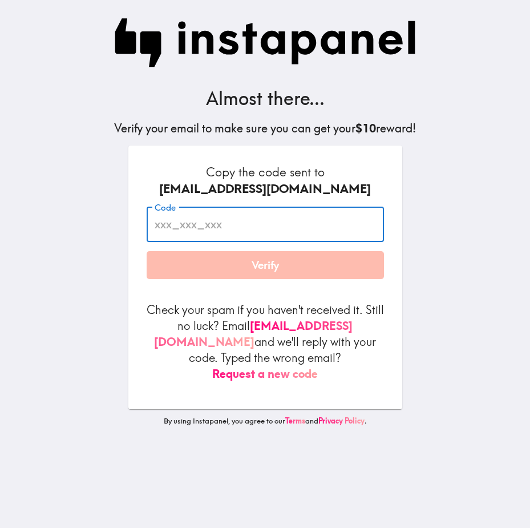
click at [228, 221] on input "Code" at bounding box center [265, 223] width 237 height 35
paste input "5jt_4TP_m27"
type input "5jt_4TP_m27"
click at [217, 272] on button "Verify" at bounding box center [265, 265] width 237 height 29
